Goal: Task Accomplishment & Management: Manage account settings

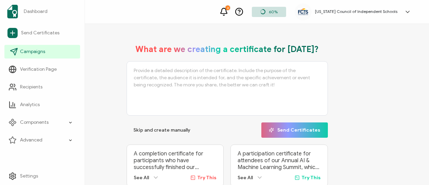
click at [40, 50] on span "Campaigns" at bounding box center [32, 51] width 25 height 7
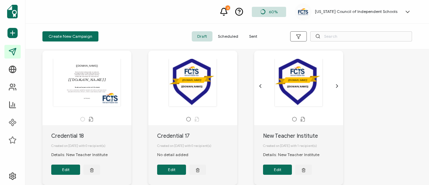
scroll to position [15, 0]
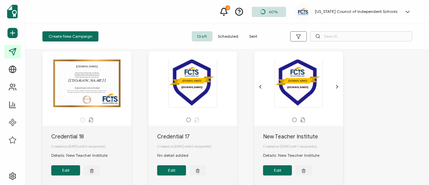
click at [105, 73] on div "The New Teacher Institute provides new and nearly new faculty members, as well …" at bounding box center [86, 83] width 71 height 48
click at [102, 81] on div "The New Teacher Institute provides new and nearly new faculty members, as well …" at bounding box center [86, 83] width 71 height 48
click at [74, 175] on button "Edit" at bounding box center [65, 170] width 29 height 10
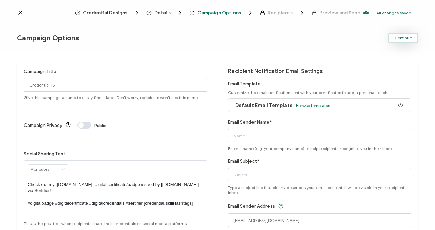
click at [407, 37] on span "Continue" at bounding box center [402, 38] width 17 height 4
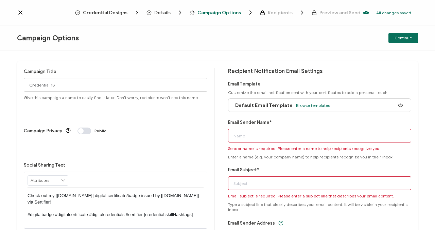
click at [122, 12] on span "Credential Designs" at bounding box center [105, 12] width 44 height 5
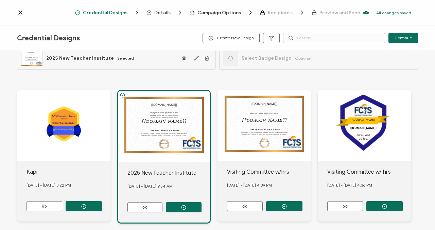
scroll to position [15, 0]
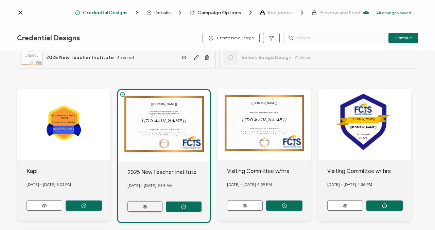
click at [147, 184] on icon at bounding box center [145, 206] width 8 height 5
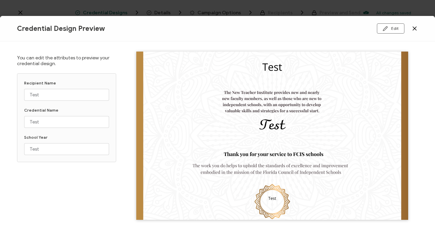
click at [416, 30] on icon at bounding box center [413, 28] width 3 height 3
